Goal: Navigation & Orientation: Find specific page/section

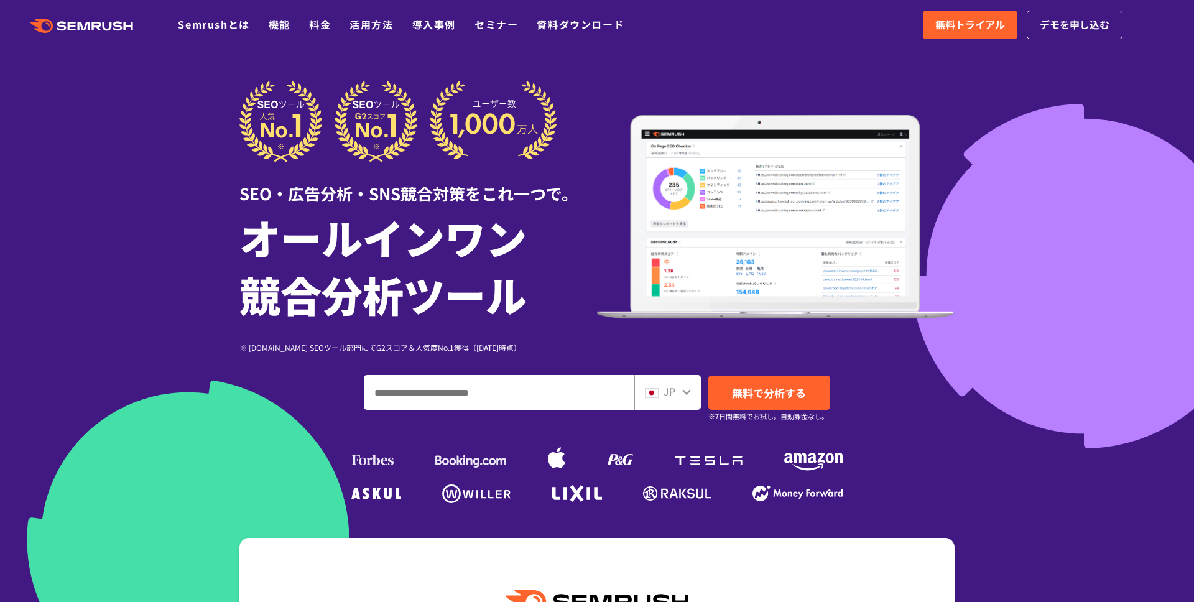
click at [157, 345] on div at bounding box center [597, 347] width 1194 height 694
click at [69, 268] on div at bounding box center [597, 347] width 1194 height 694
